Goal: Find specific page/section: Find specific page/section

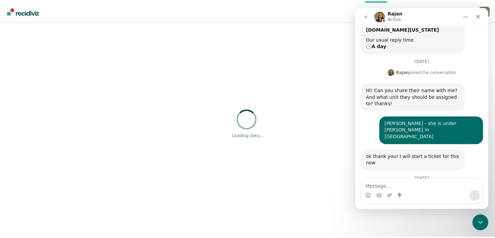
scroll to position [114, 0]
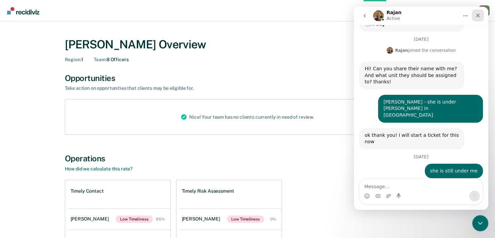
click at [477, 15] on icon "Close" at bounding box center [478, 16] width 4 height 4
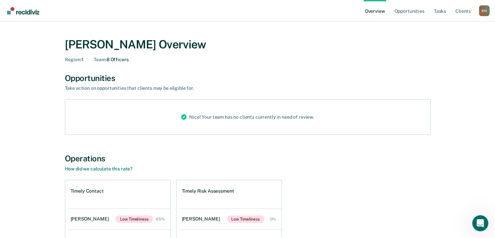
scroll to position [114, 0]
